Goal: Book appointment/travel/reservation

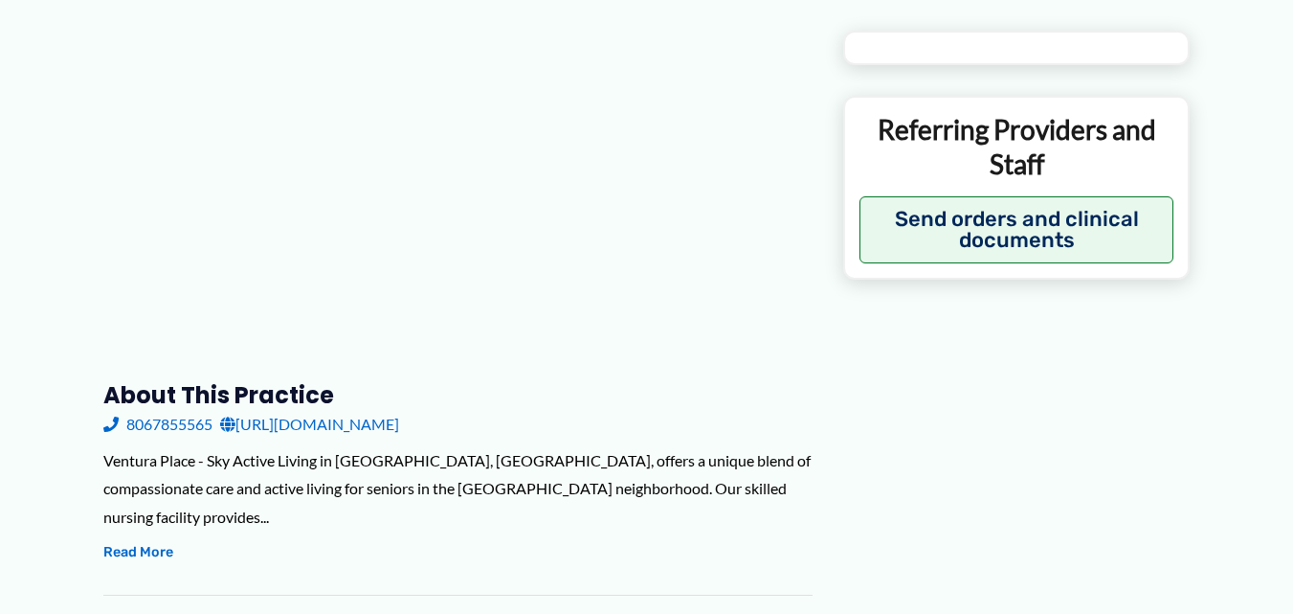
scroll to position [479, 0]
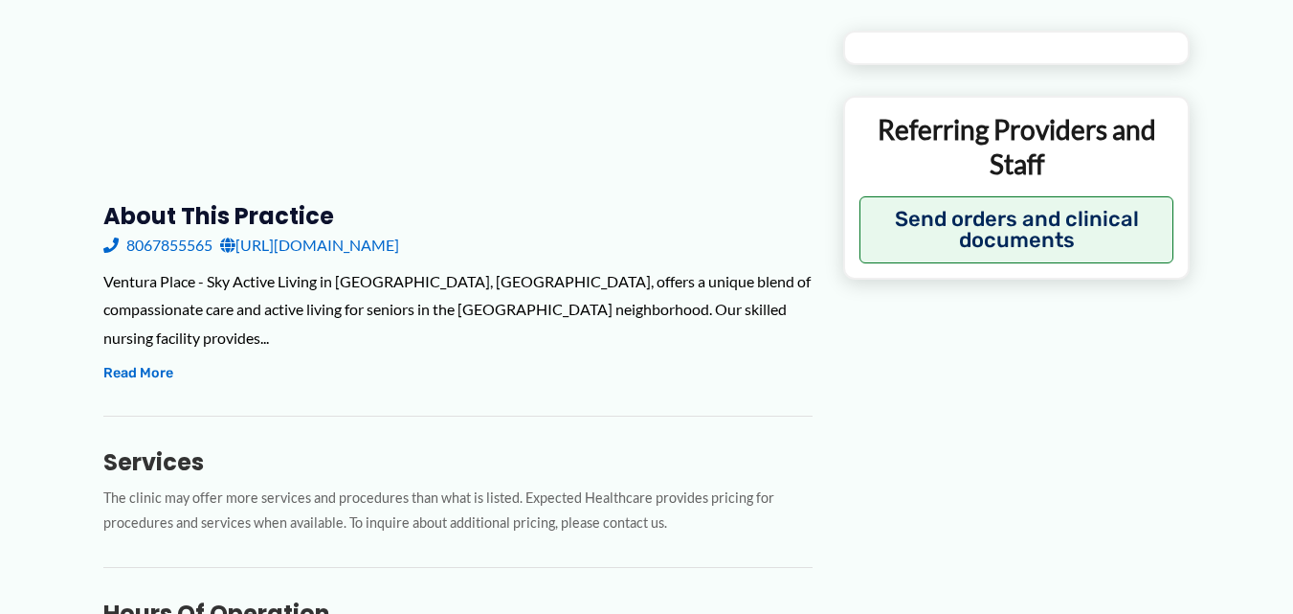
type input "**********"
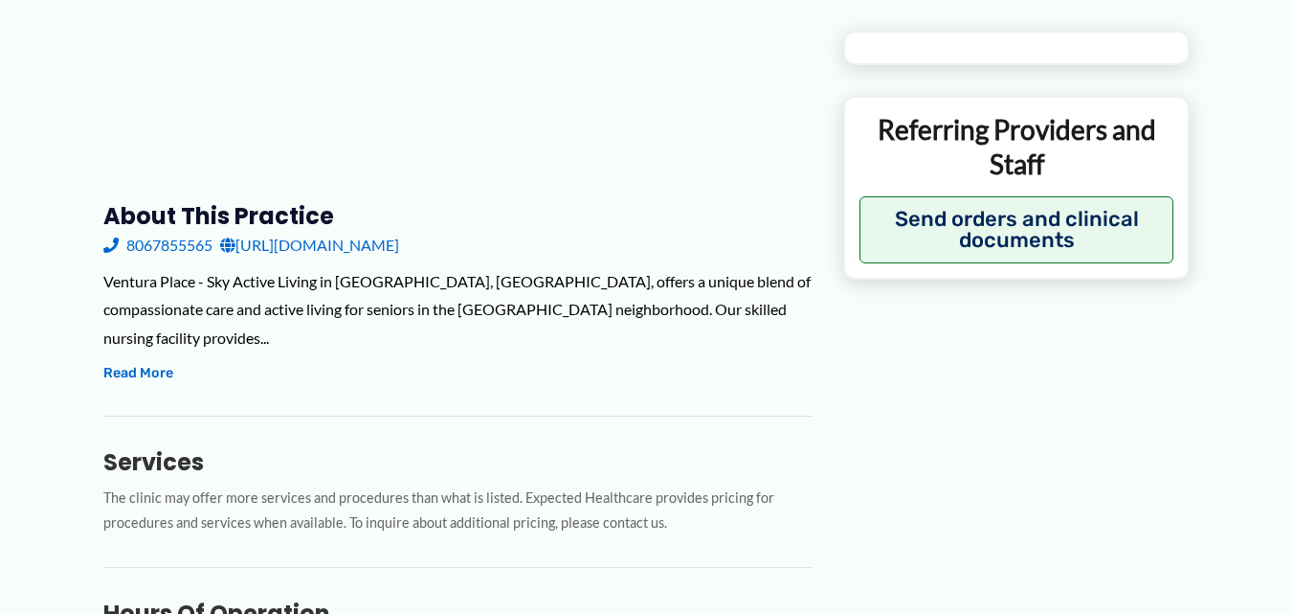
type input "**********"
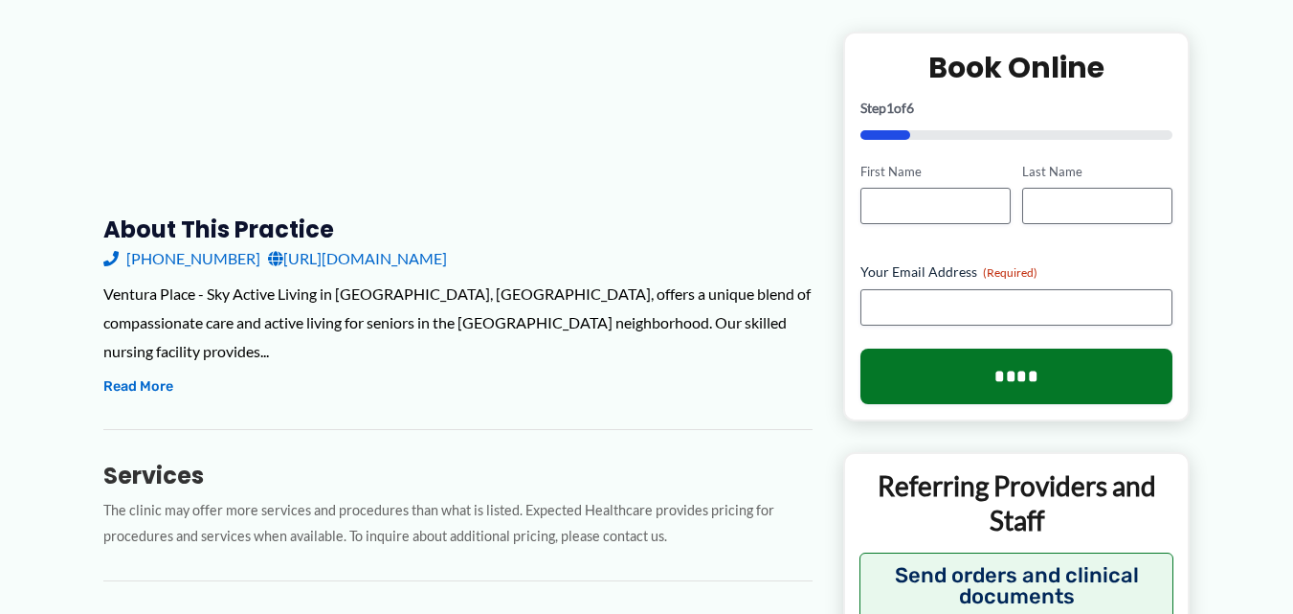
scroll to position [492, 0]
